Goal: Information Seeking & Learning: Learn about a topic

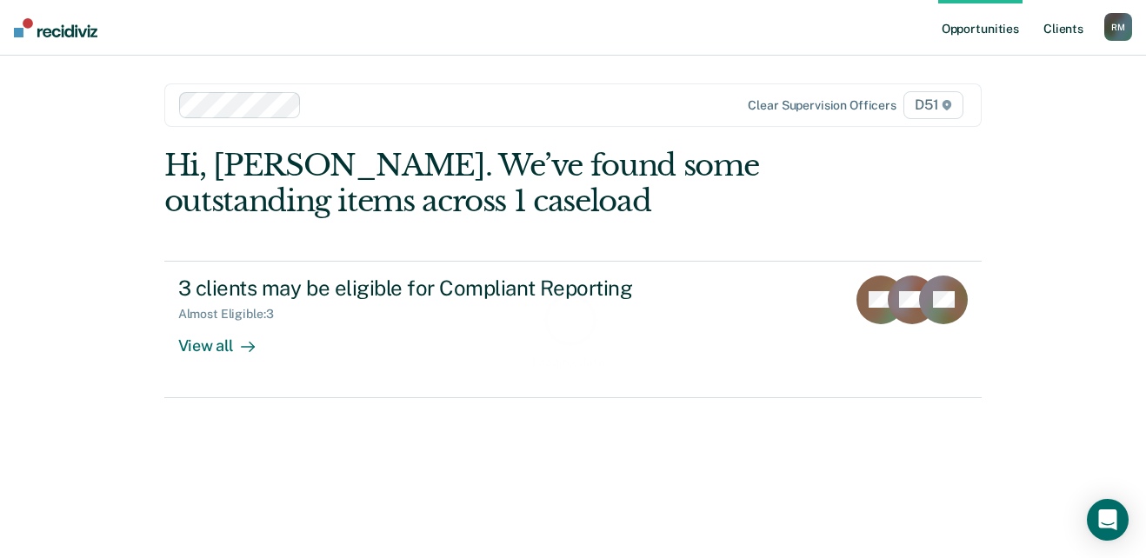
click at [1060, 23] on link "Client s" at bounding box center [1063, 28] width 47 height 56
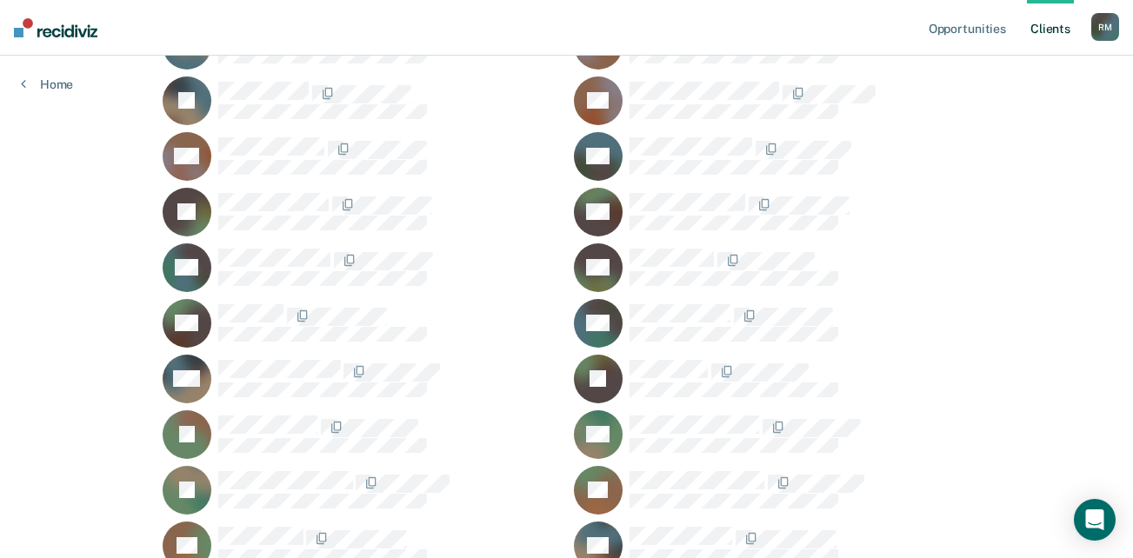
scroll to position [609, 0]
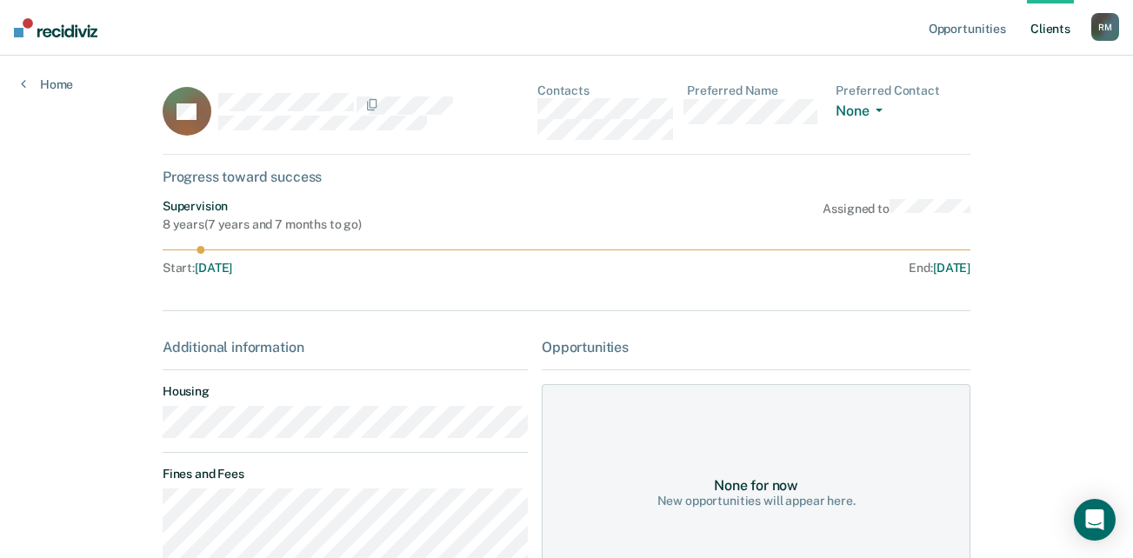
click at [1062, 28] on link "Client s" at bounding box center [1050, 28] width 47 height 56
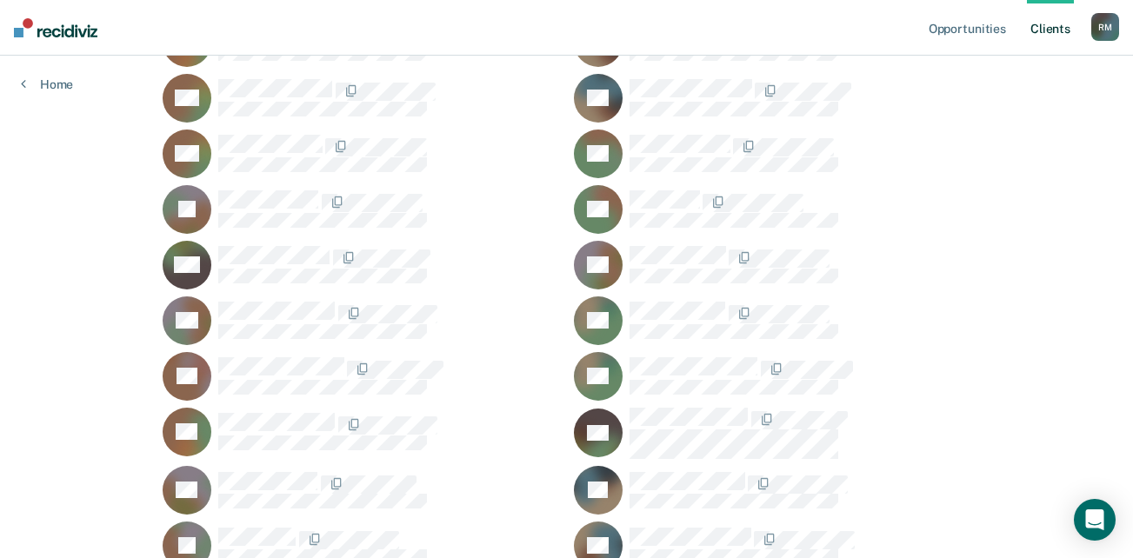
scroll to position [1049, 0]
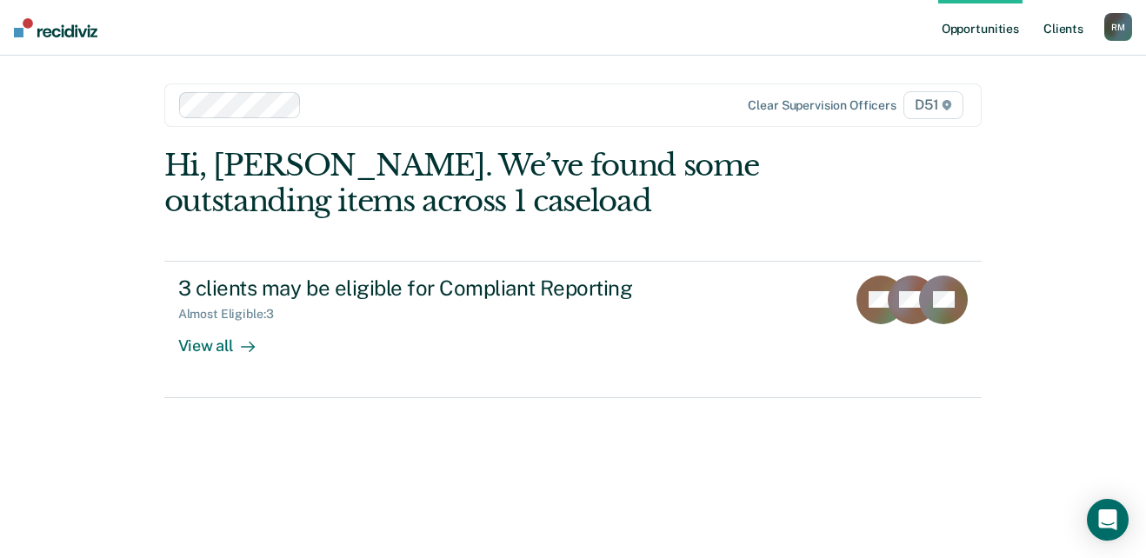
click at [1059, 23] on link "Client s" at bounding box center [1063, 28] width 47 height 56
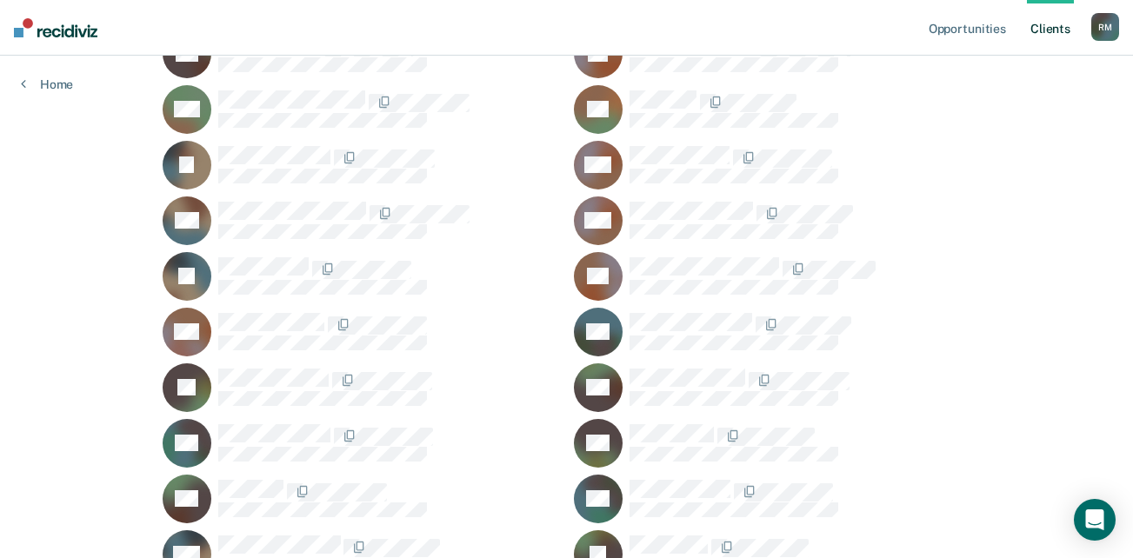
scroll to position [348, 0]
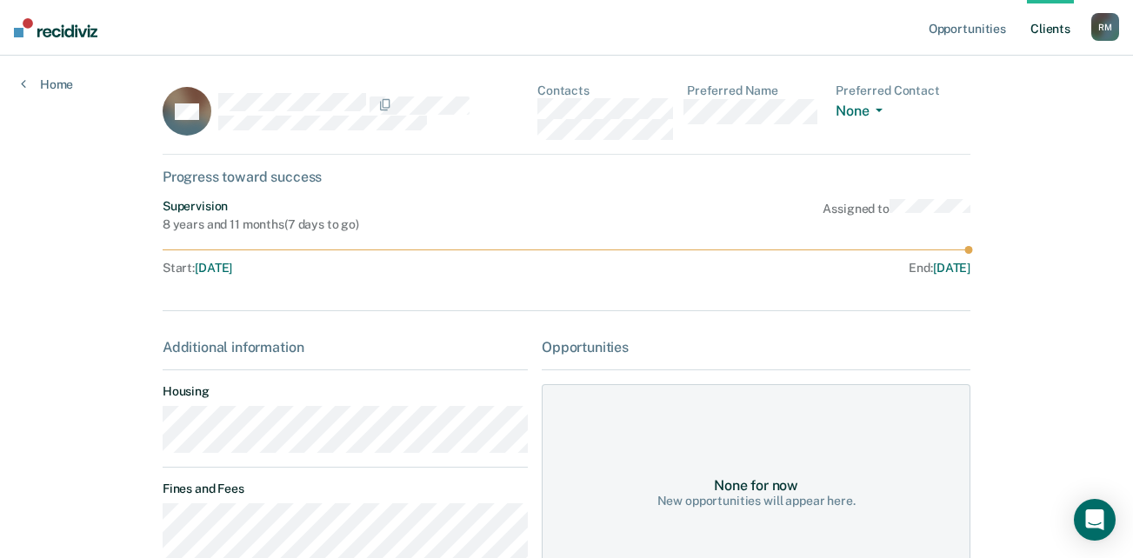
click at [1062, 26] on link "Client s" at bounding box center [1050, 28] width 47 height 56
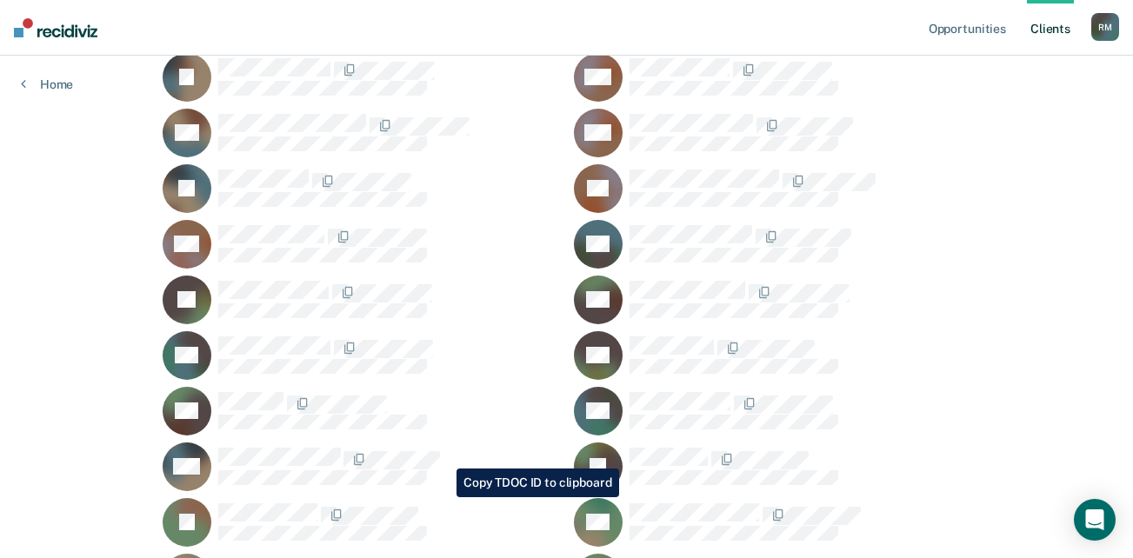
scroll to position [435, 0]
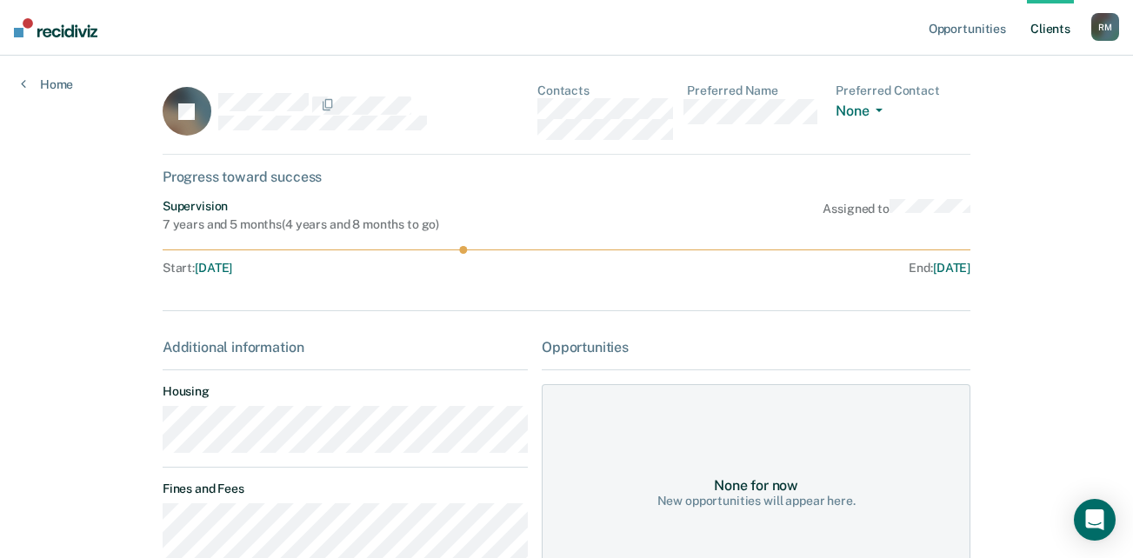
click at [1066, 23] on link "Client s" at bounding box center [1050, 28] width 47 height 56
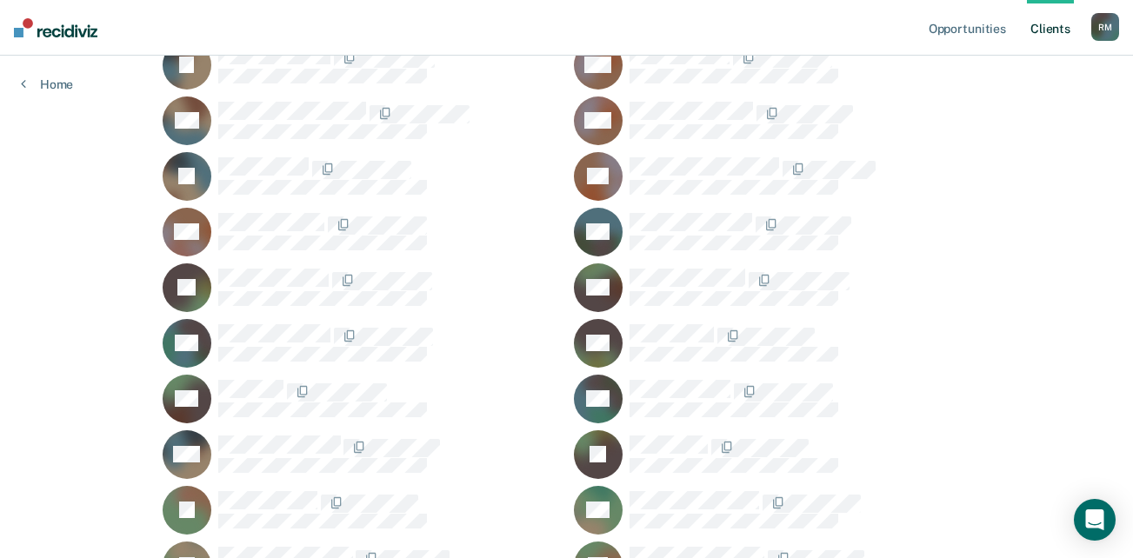
scroll to position [435, 0]
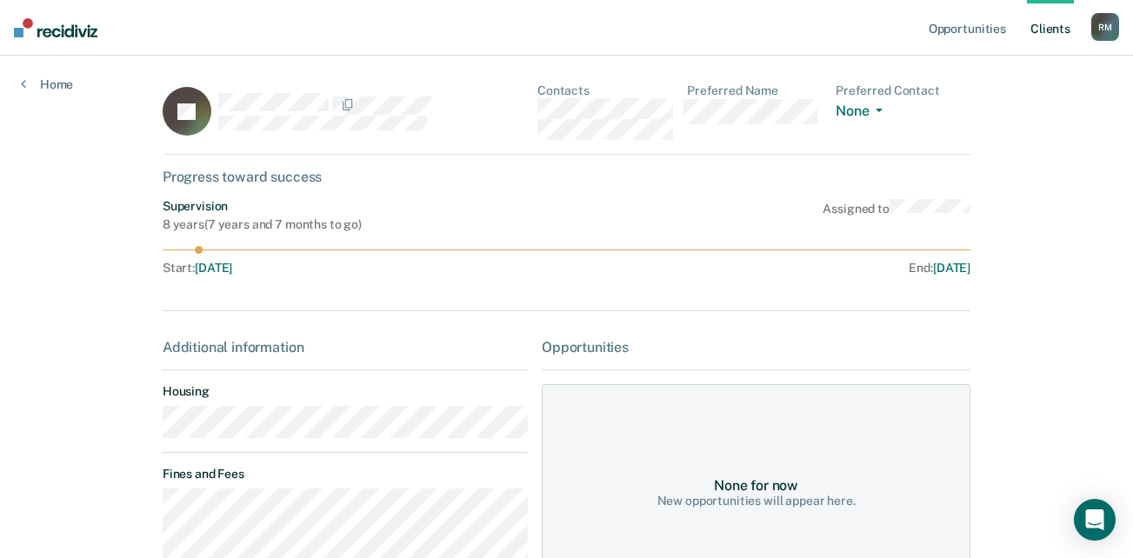
click at [1049, 21] on link "Client s" at bounding box center [1050, 28] width 47 height 56
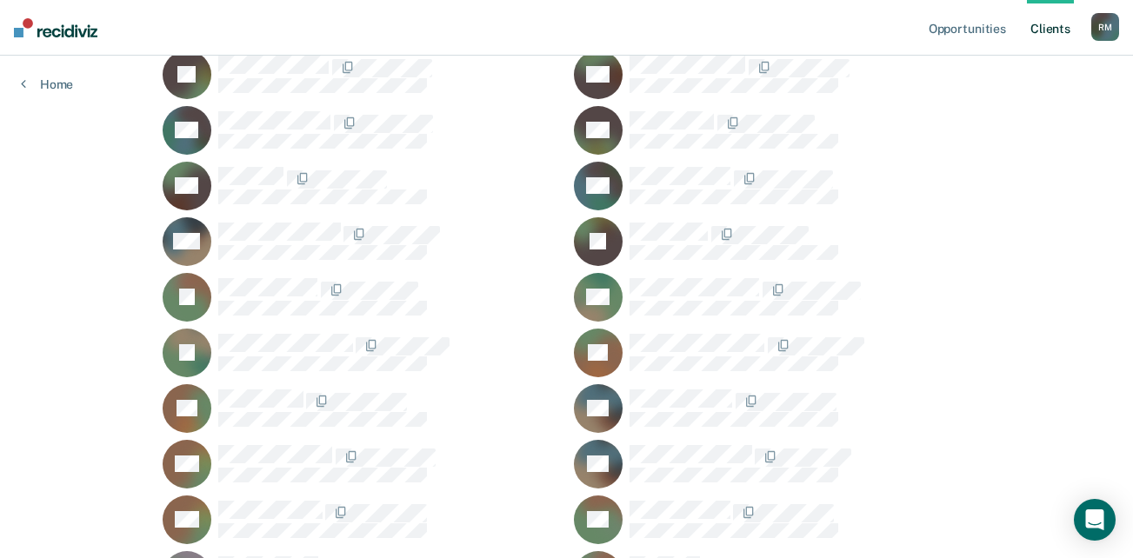
scroll to position [643, 0]
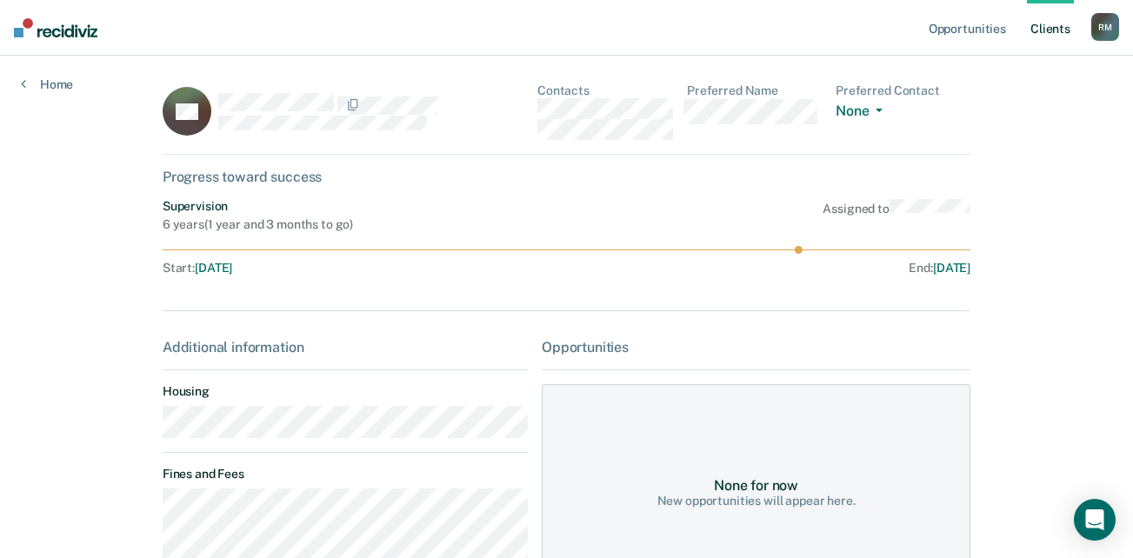
click at [1015, 424] on div "Opportunities Client s Ramon 1. Macias R M Profile How it works Log Out Home BG…" at bounding box center [566, 397] width 1133 height 795
click at [1027, 421] on div "Opportunities Client s Ramon 1. Macias R M Profile How it works Log Out Home BG…" at bounding box center [566, 397] width 1133 height 795
click at [1061, 21] on link "Client s" at bounding box center [1050, 28] width 47 height 56
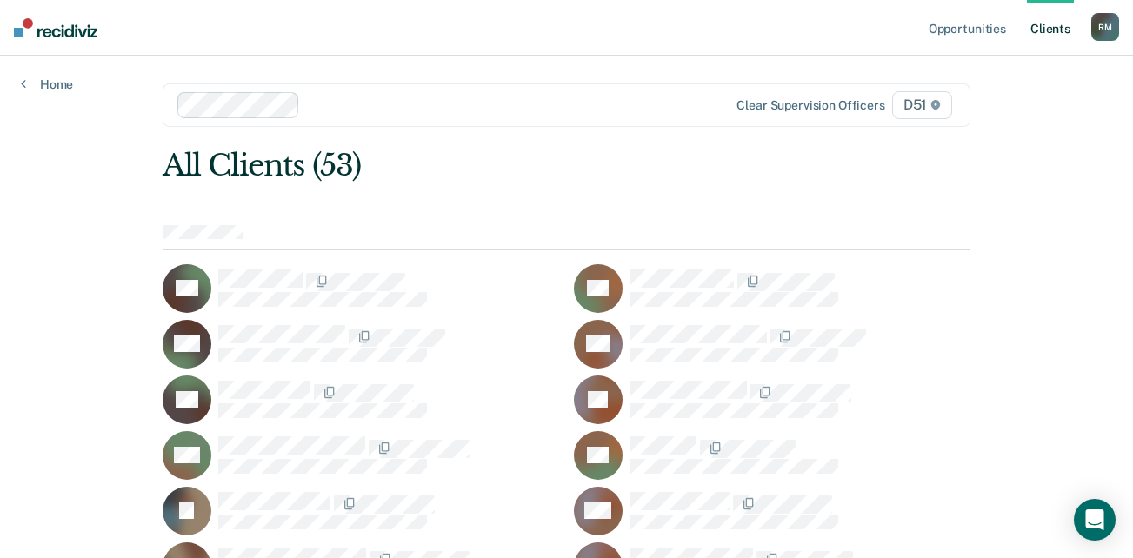
click at [1044, 21] on link "Client s" at bounding box center [1050, 28] width 47 height 56
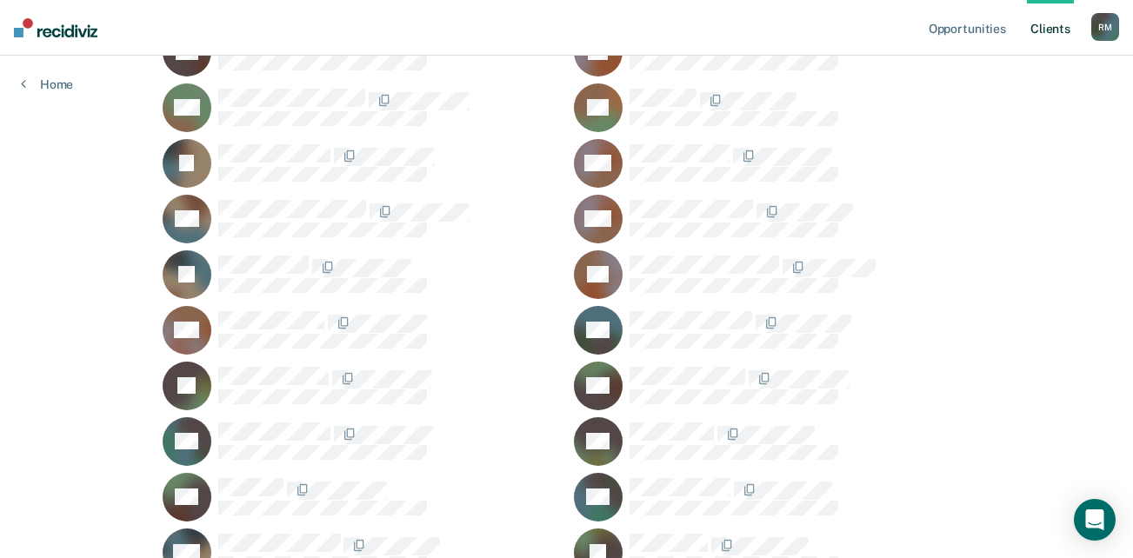
scroll to position [522, 0]
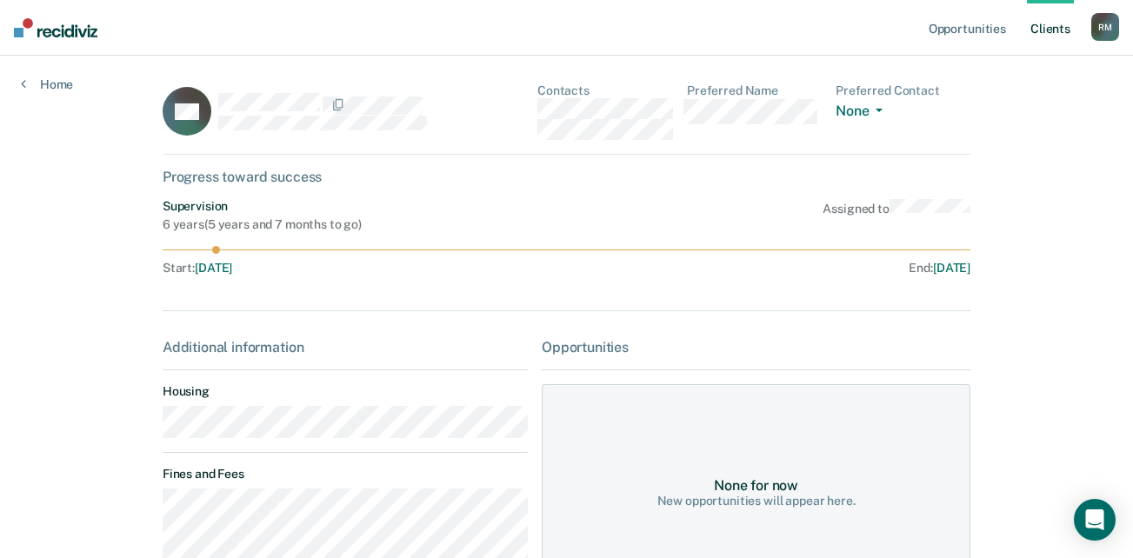
click at [1056, 22] on link "Client s" at bounding box center [1050, 28] width 47 height 56
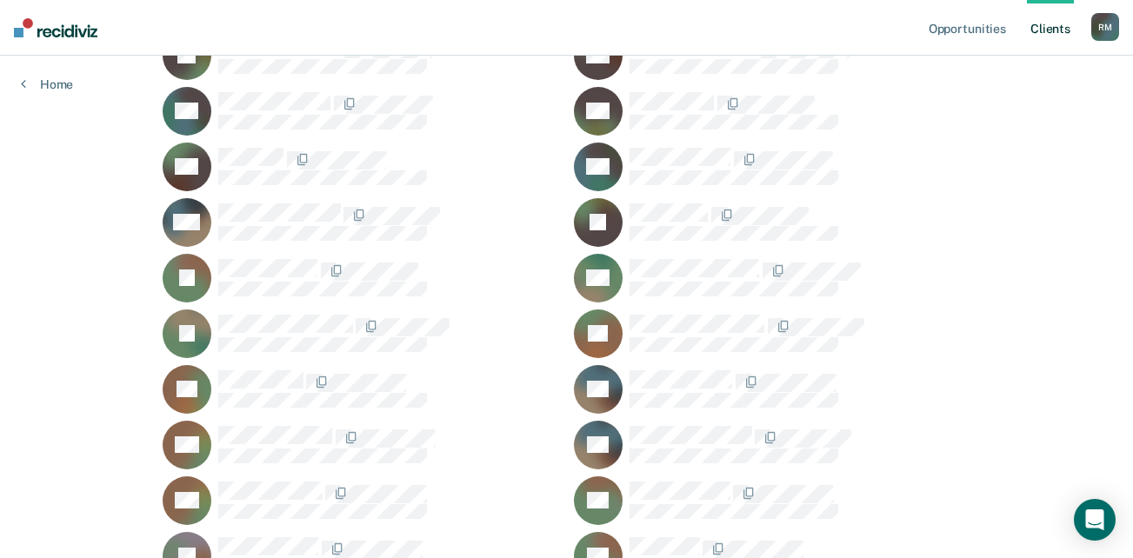
scroll to position [713, 0]
